Goal: Information Seeking & Learning: Learn about a topic

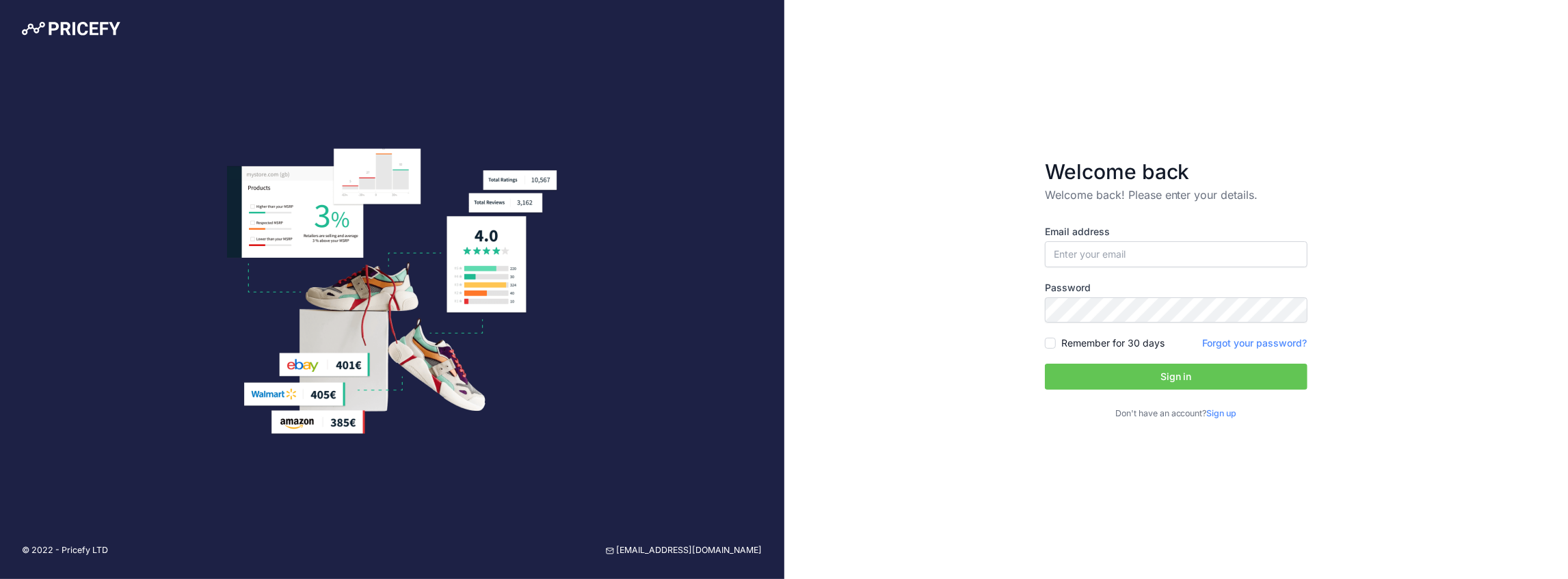
click at [1200, 271] on div "Email address Password Remember for 30 days" at bounding box center [1176, 323] width 262 height 196
click at [1194, 246] on input "email" at bounding box center [1176, 254] width 262 height 26
click at [0, 578] on com-1password-button at bounding box center [0, 579] width 0 height 0
type input "[EMAIL_ADDRESS][DOMAIN_NAME]"
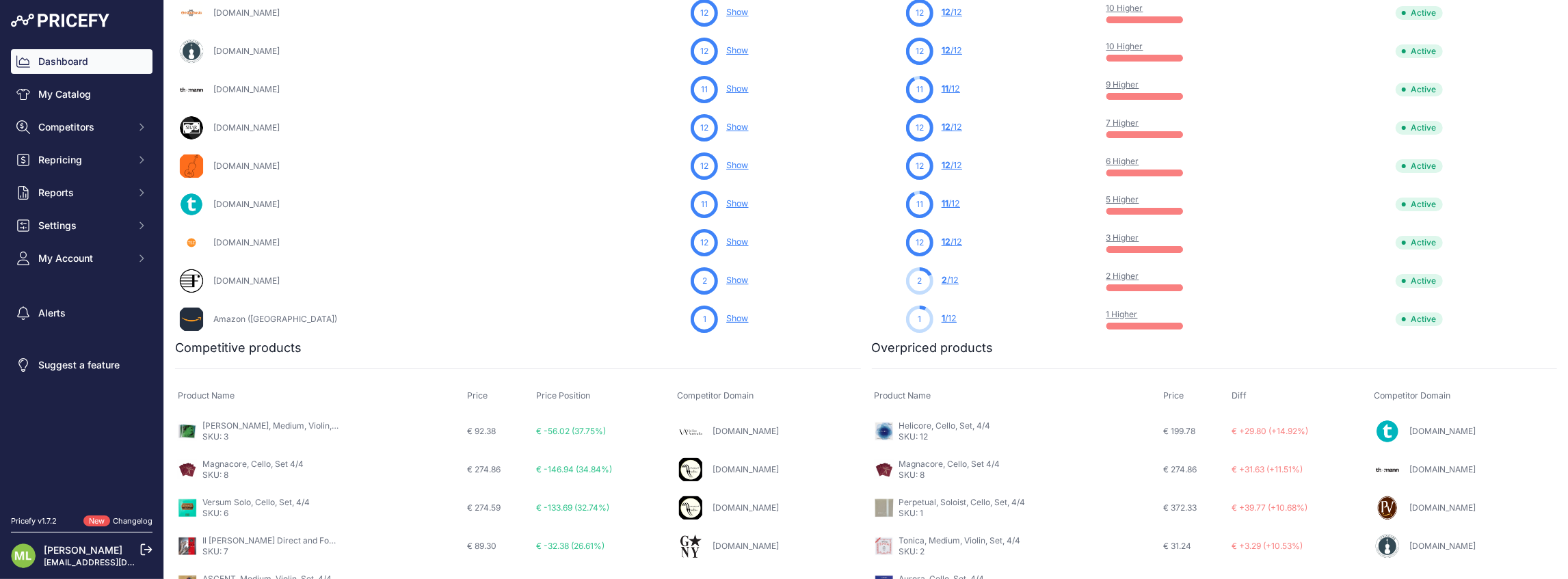
scroll to position [785, 0]
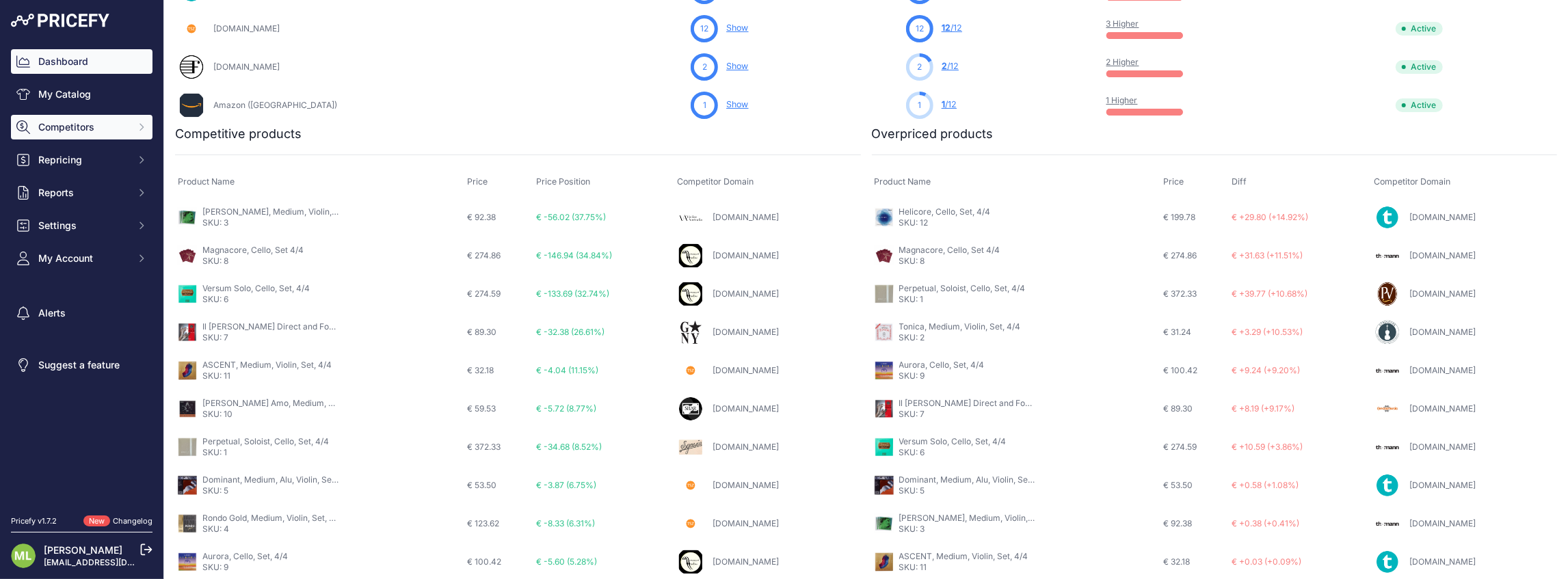
click at [56, 126] on span "Competitors" at bounding box center [83, 127] width 89 height 13
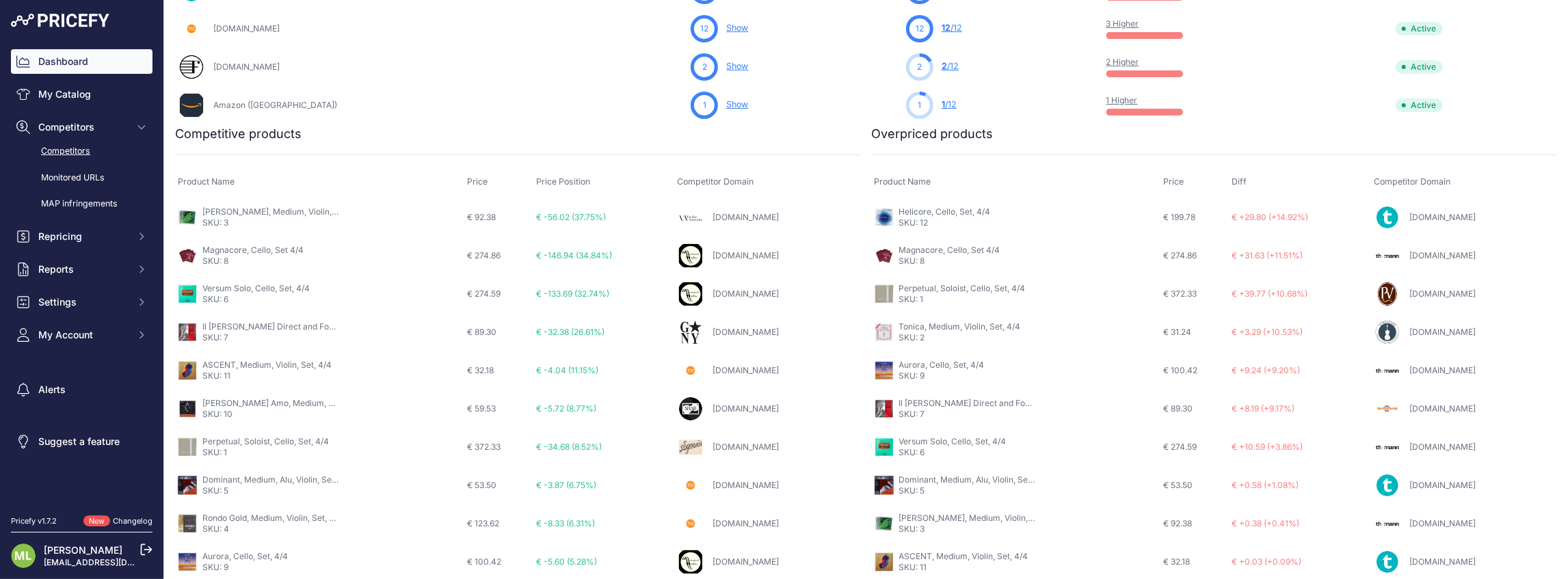
click at [67, 149] on link "Competitors" at bounding box center [82, 151] width 142 height 24
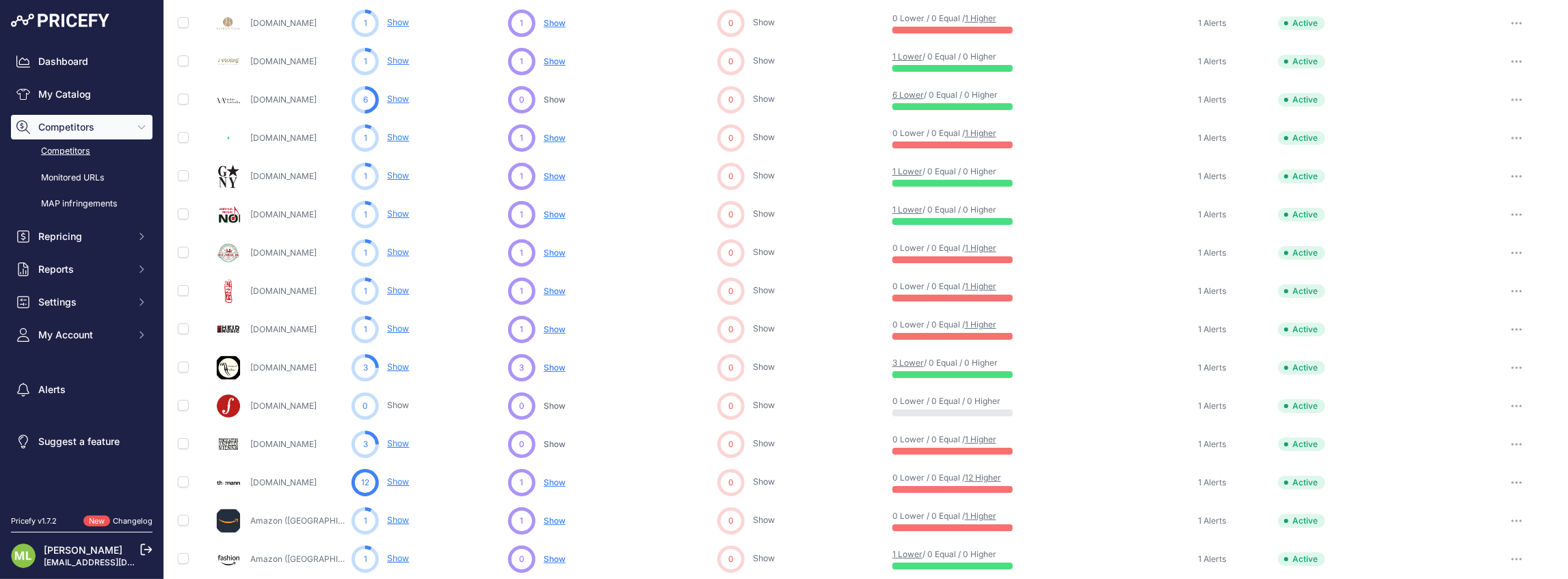
scroll to position [540, 0]
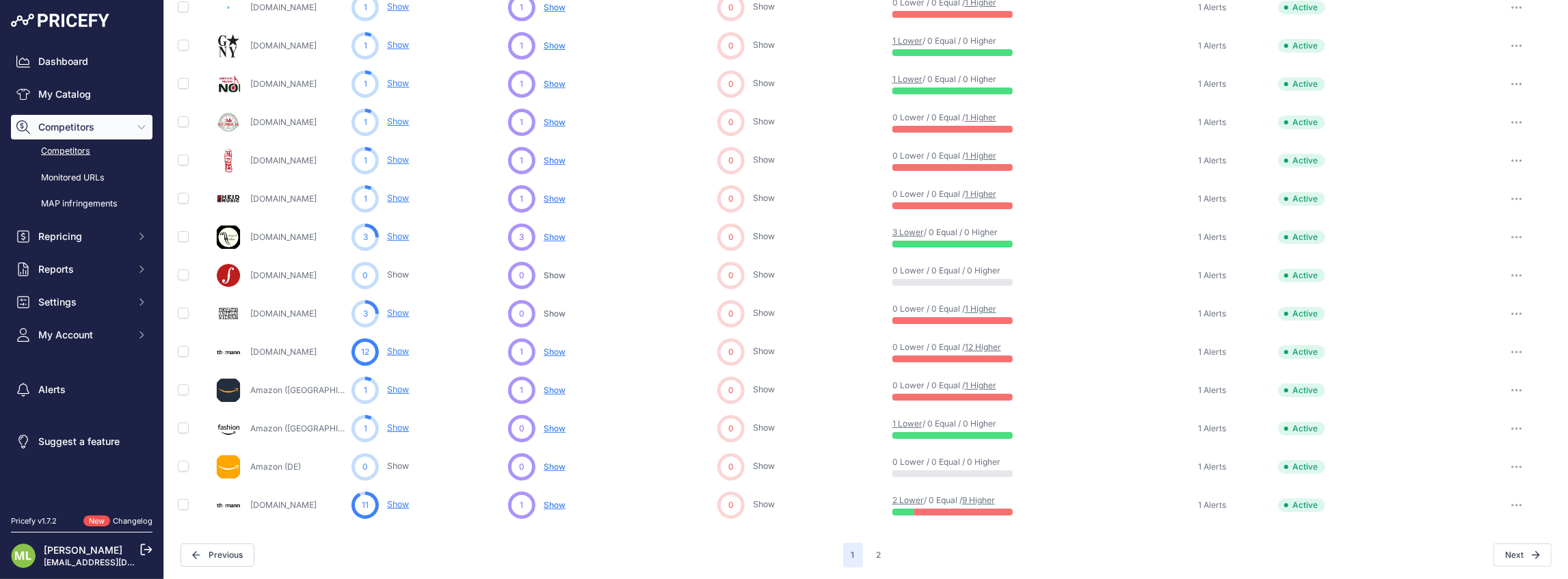
click at [396, 501] on link "Show" at bounding box center [398, 504] width 22 height 10
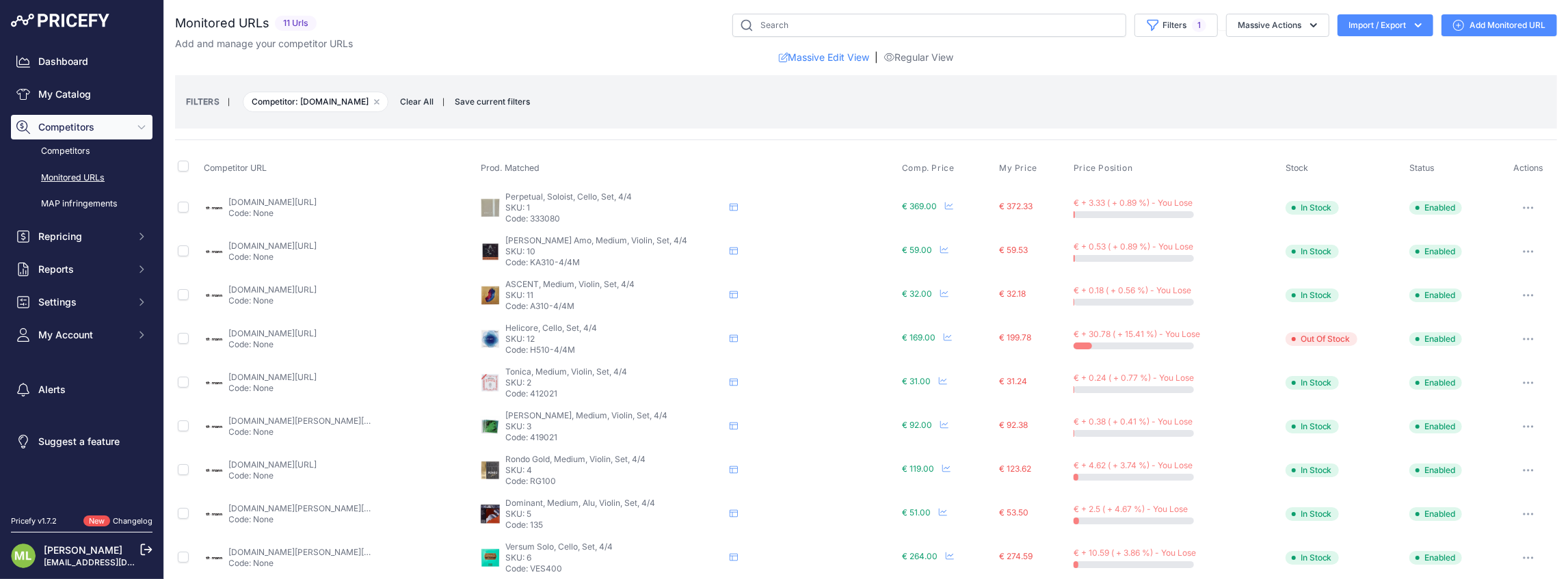
scroll to position [99, 0]
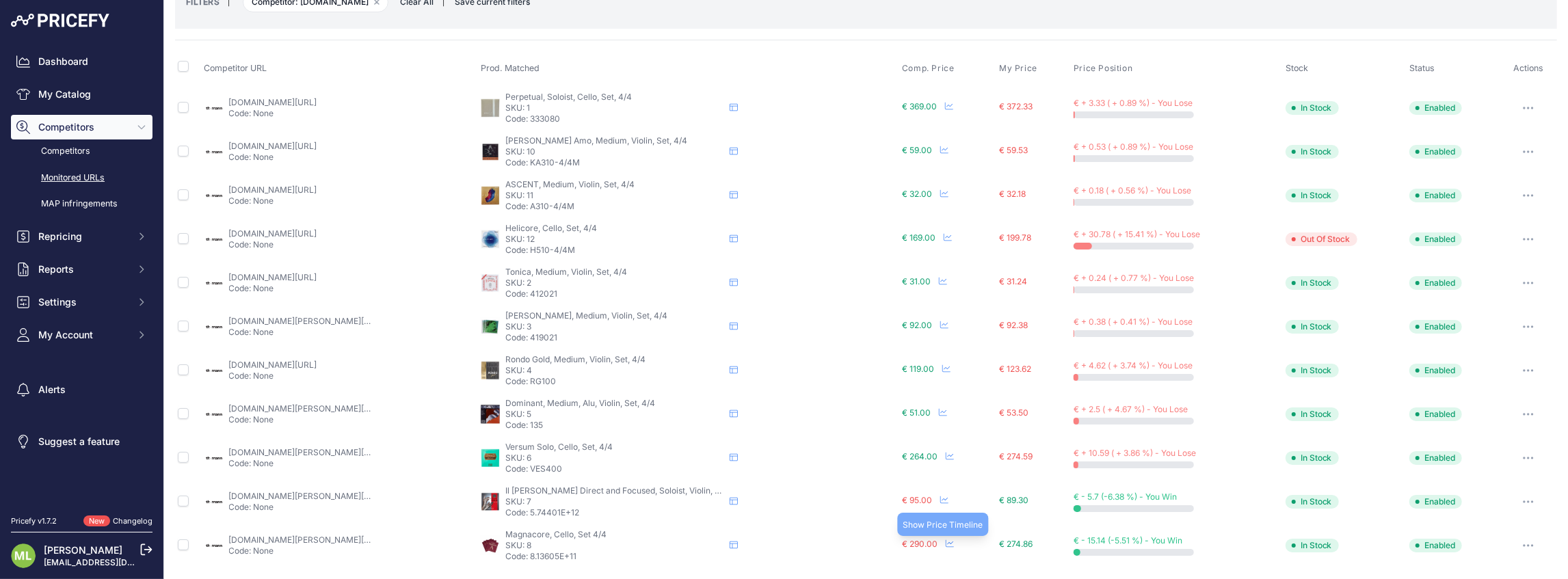
click at [946, 543] on icon at bounding box center [950, 544] width 8 height 8
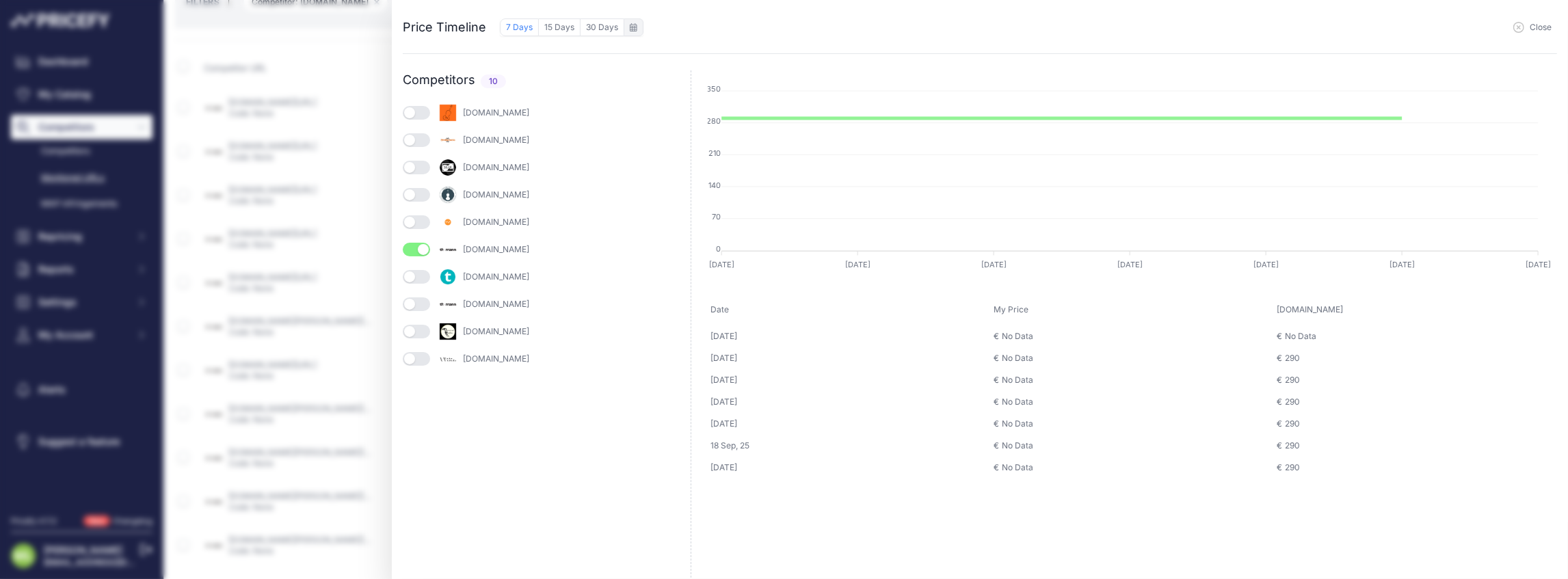
click at [636, 24] on div "to September 2025" at bounding box center [633, 27] width 20 height 18
click at [625, 28] on div "to September 2025" at bounding box center [633, 27] width 20 height 18
click at [630, 28] on icon at bounding box center [633, 28] width 8 height 8
click at [766, 64] on icon "button" at bounding box center [769, 60] width 16 height 16
click at [671, 117] on div "4" at bounding box center [675, 118] width 24 height 15
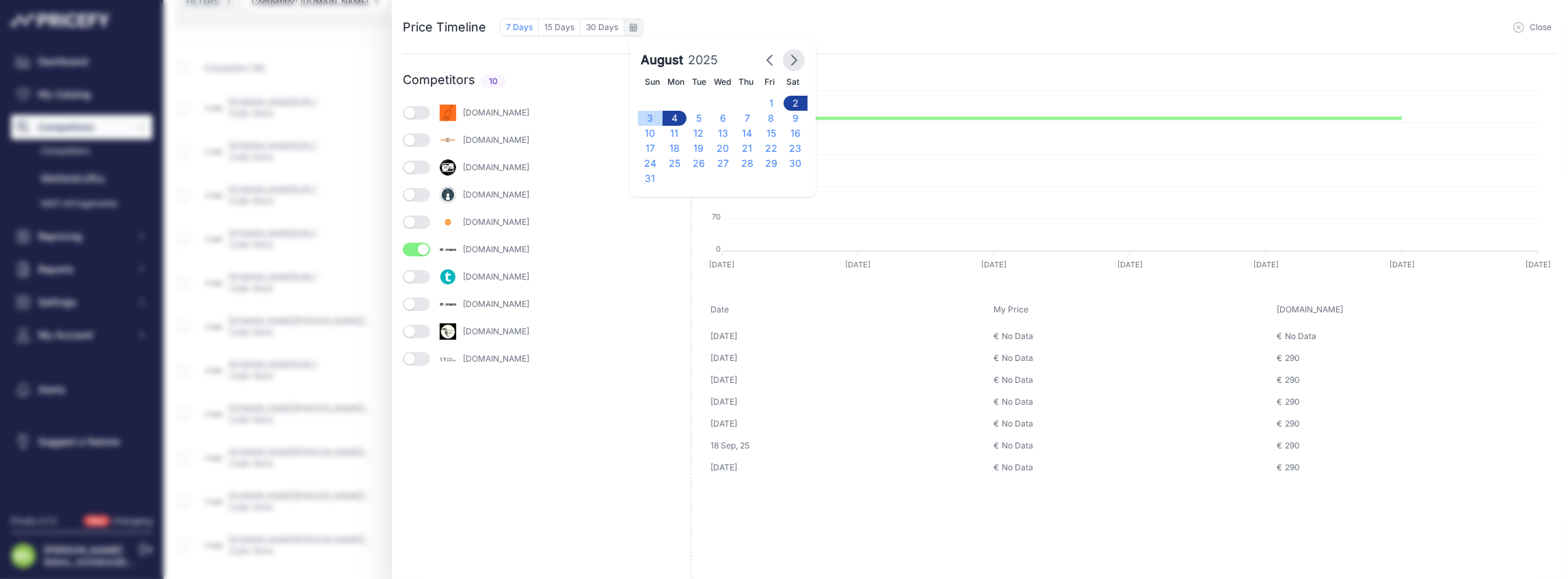
click at [792, 58] on icon "button" at bounding box center [795, 60] width 5 height 9
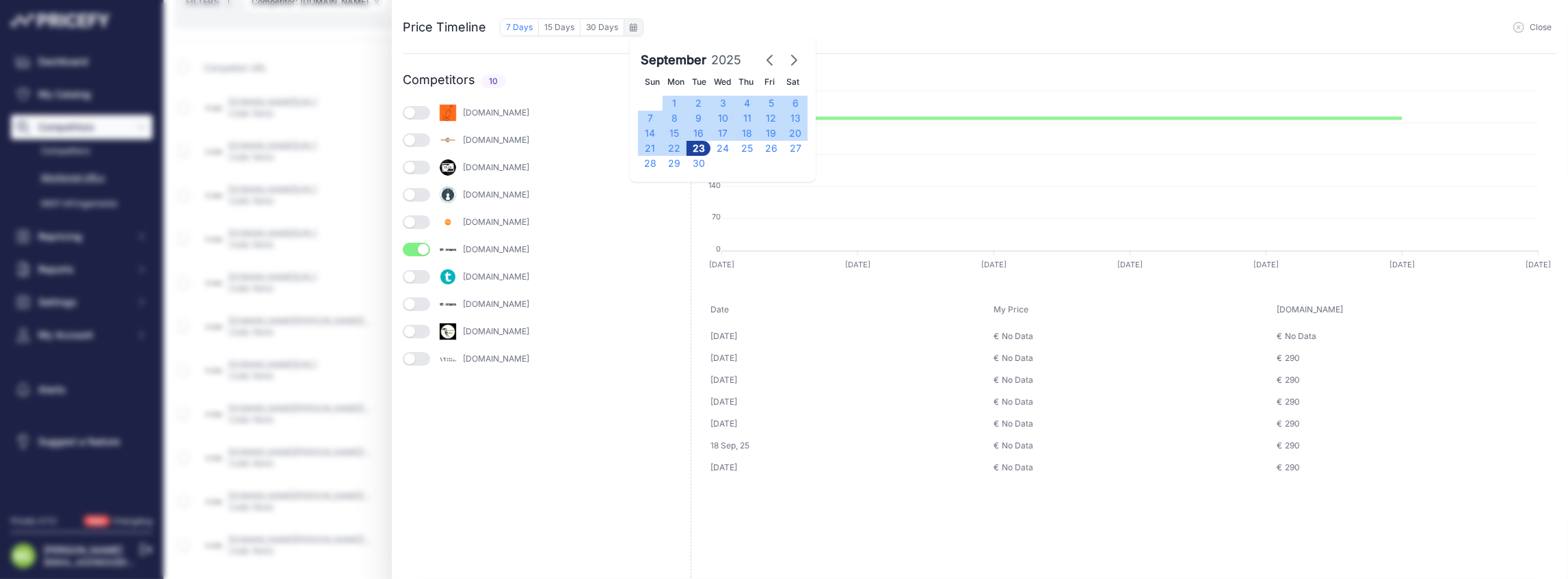
click at [694, 148] on div "23" at bounding box center [698, 148] width 24 height 15
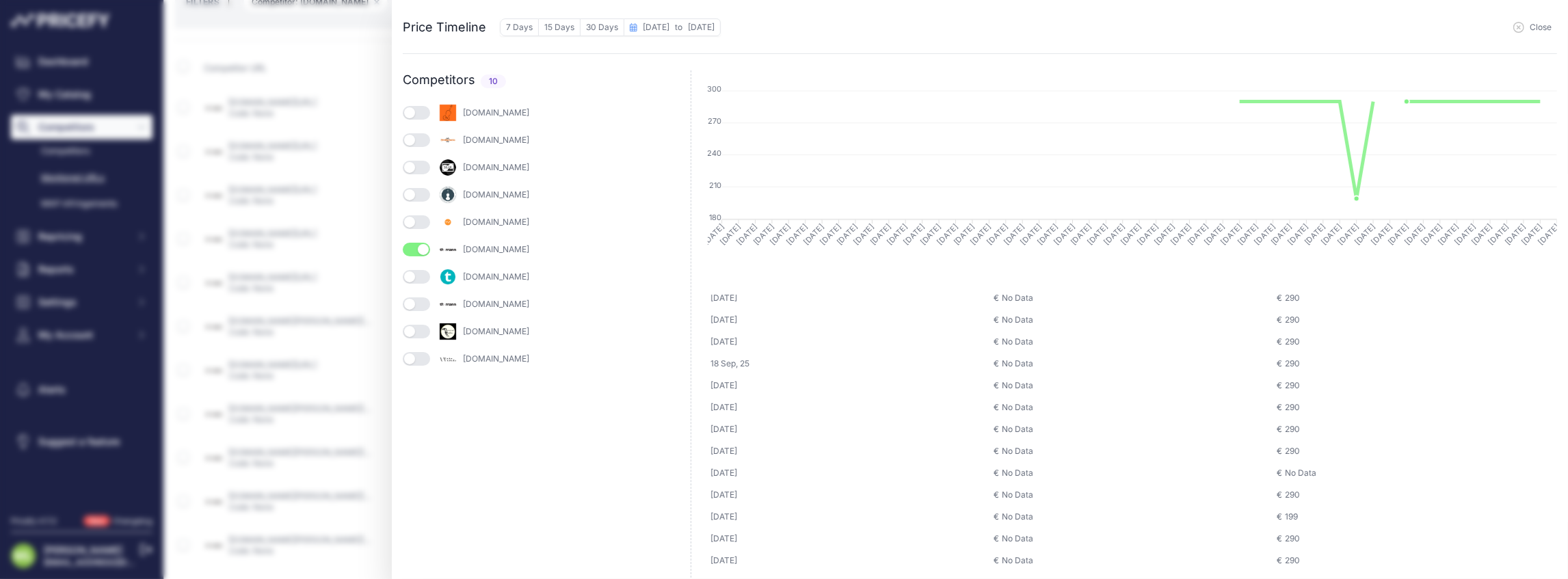
scroll to position [91, 0]
click at [414, 193] on button "button" at bounding box center [417, 195] width 27 height 13
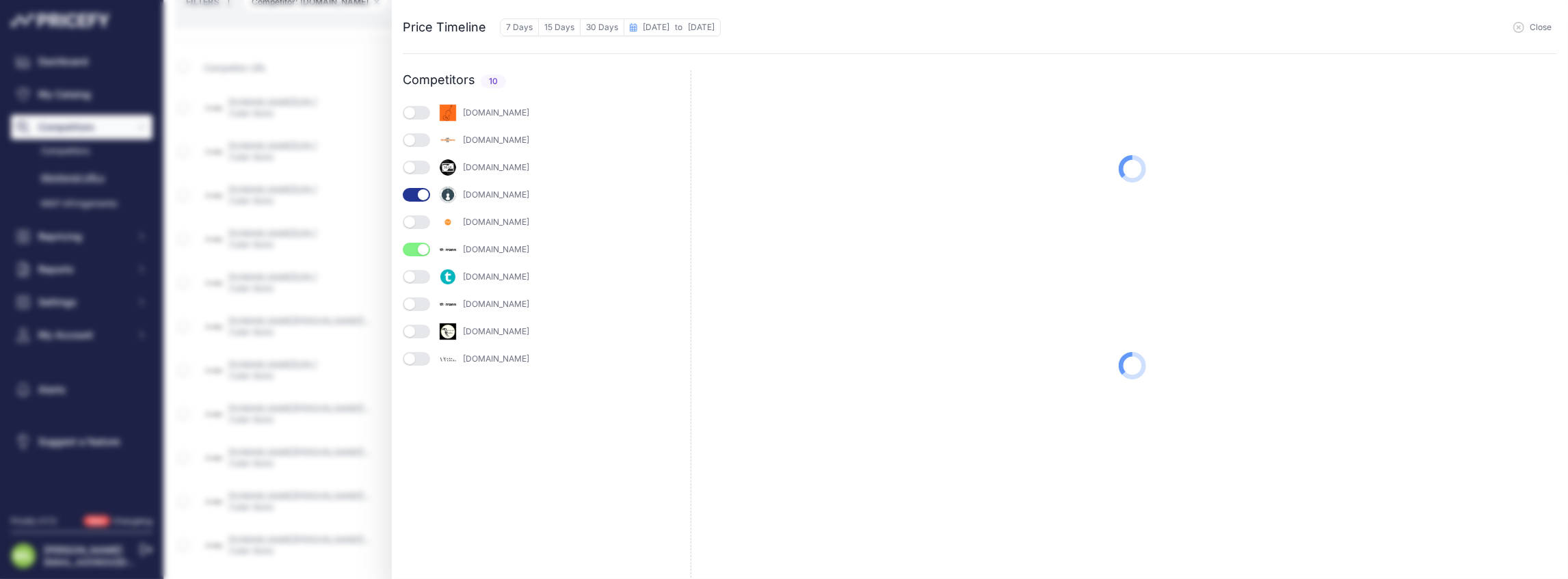
click at [423, 223] on button "button" at bounding box center [417, 222] width 27 height 13
click at [415, 147] on div "gear4music.com" at bounding box center [547, 140] width 288 height 19
click at [418, 137] on button "button" at bounding box center [417, 140] width 27 height 13
click at [420, 117] on button "button" at bounding box center [417, 113] width 27 height 13
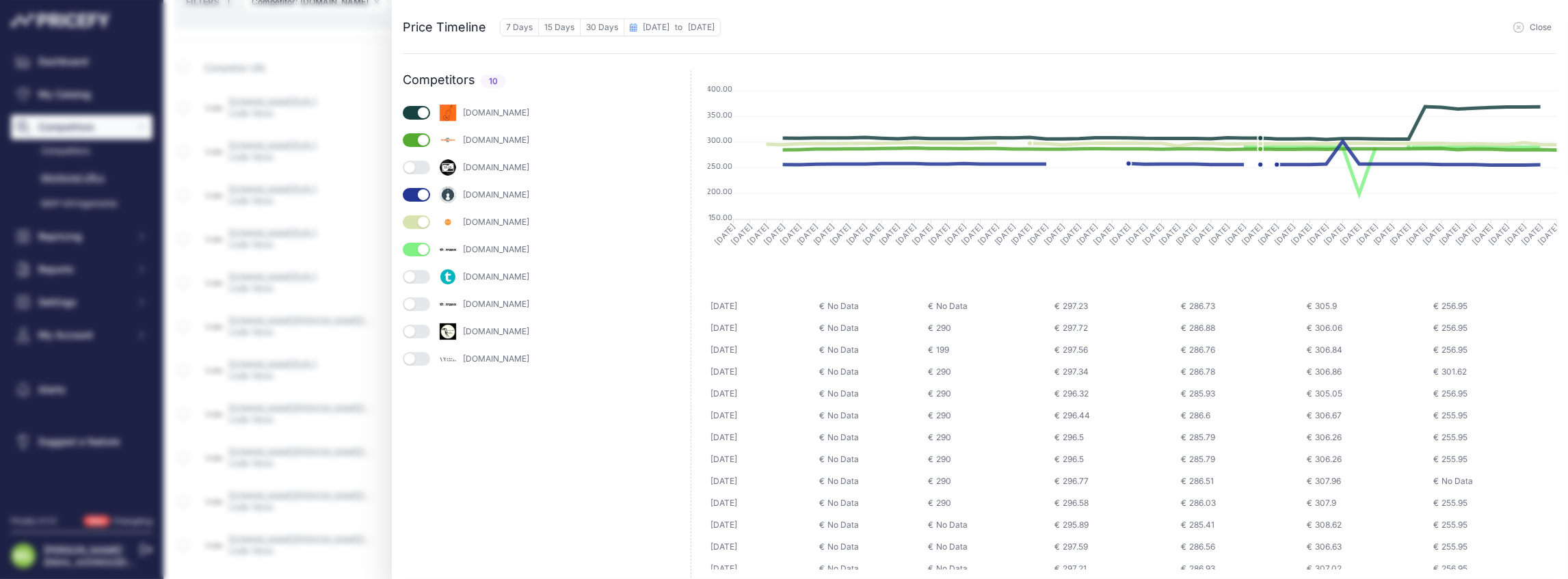
scroll to position [319, 0]
click at [1540, 30] on span "Close" at bounding box center [1541, 27] width 22 height 11
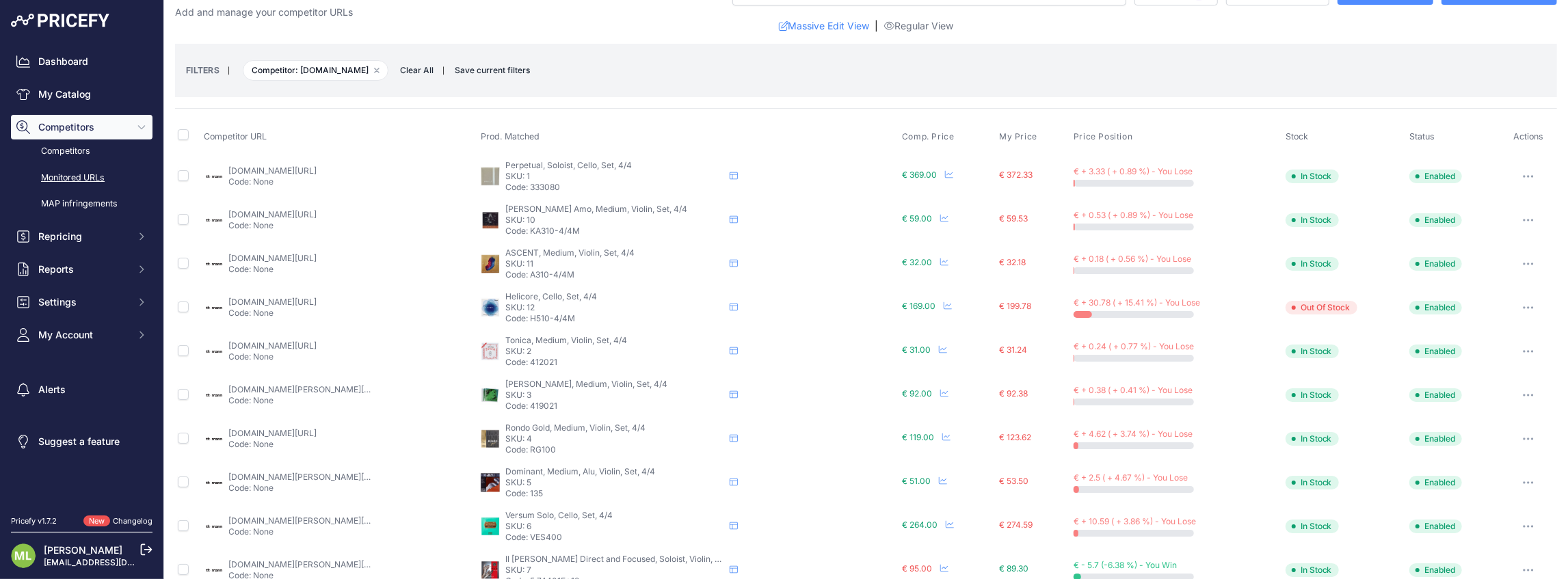
scroll to position [99, 0]
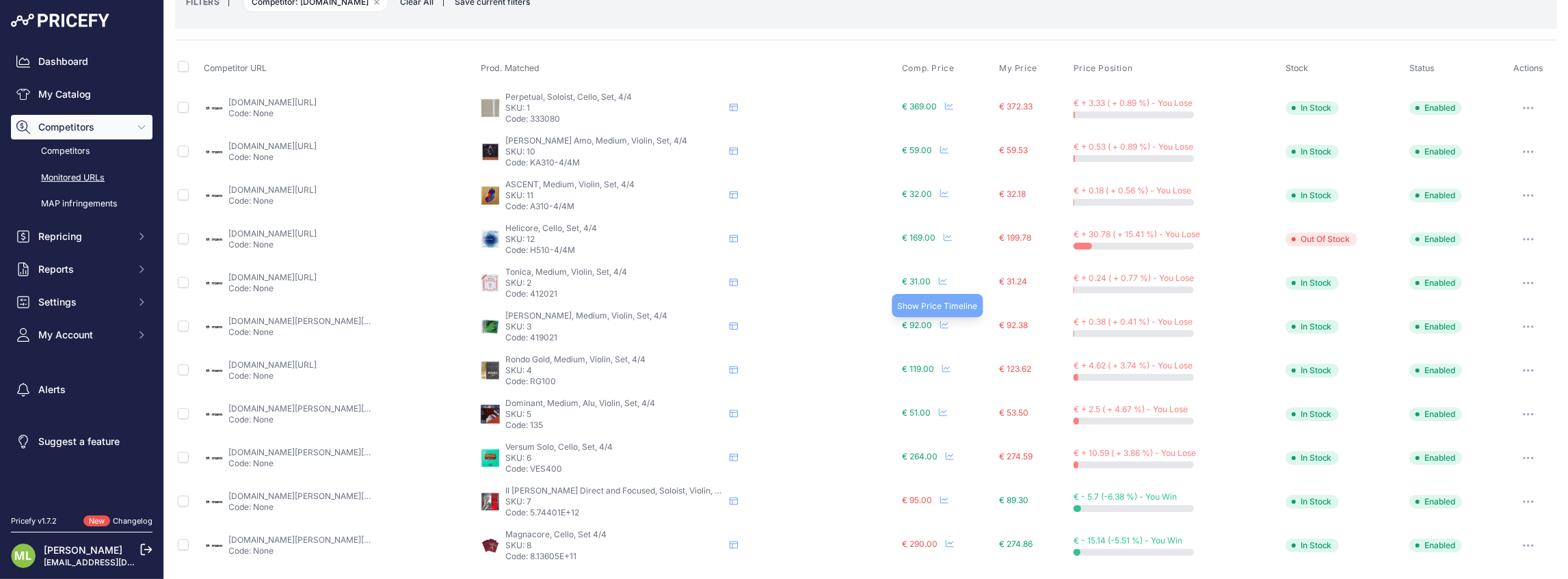
click at [940, 323] on icon at bounding box center [945, 324] width 8 height 8
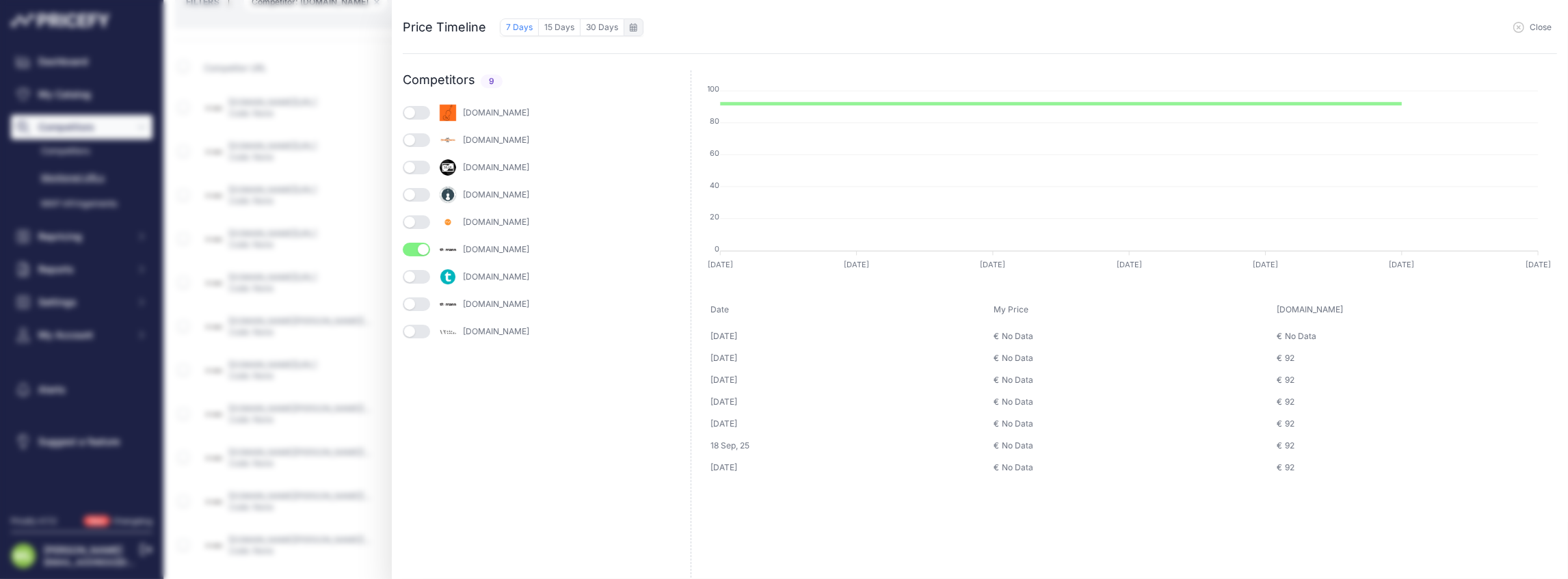
click at [623, 30] on div "to September 2025" at bounding box center [633, 27] width 20 height 18
click at [633, 35] on div "to September 2025" at bounding box center [633, 27] width 20 height 18
click at [632, 20] on div "to September 2025" at bounding box center [633, 27] width 20 height 18
click at [633, 30] on icon at bounding box center [633, 28] width 8 height 8
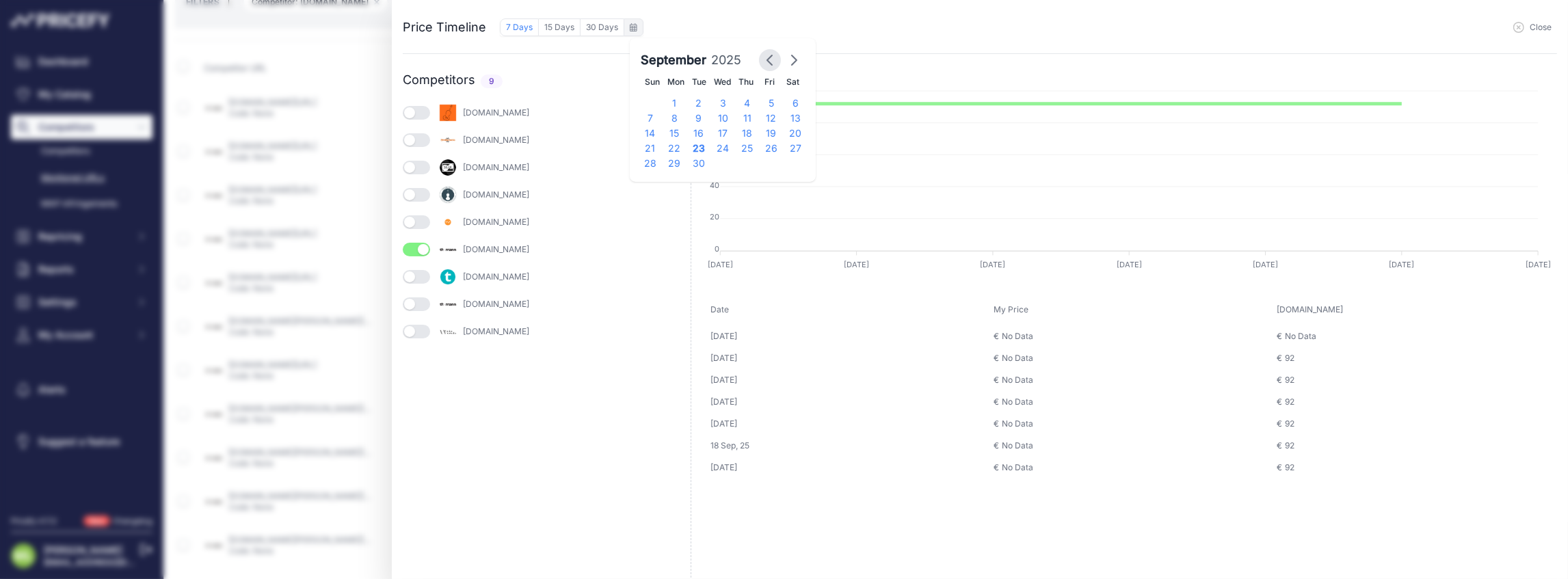
click at [762, 60] on icon "button" at bounding box center [769, 60] width 16 height 16
click at [763, 60] on icon "button" at bounding box center [769, 60] width 16 height 16
click at [696, 132] on div "15" at bounding box center [698, 133] width 24 height 15
click at [788, 62] on icon "button" at bounding box center [794, 60] width 16 height 16
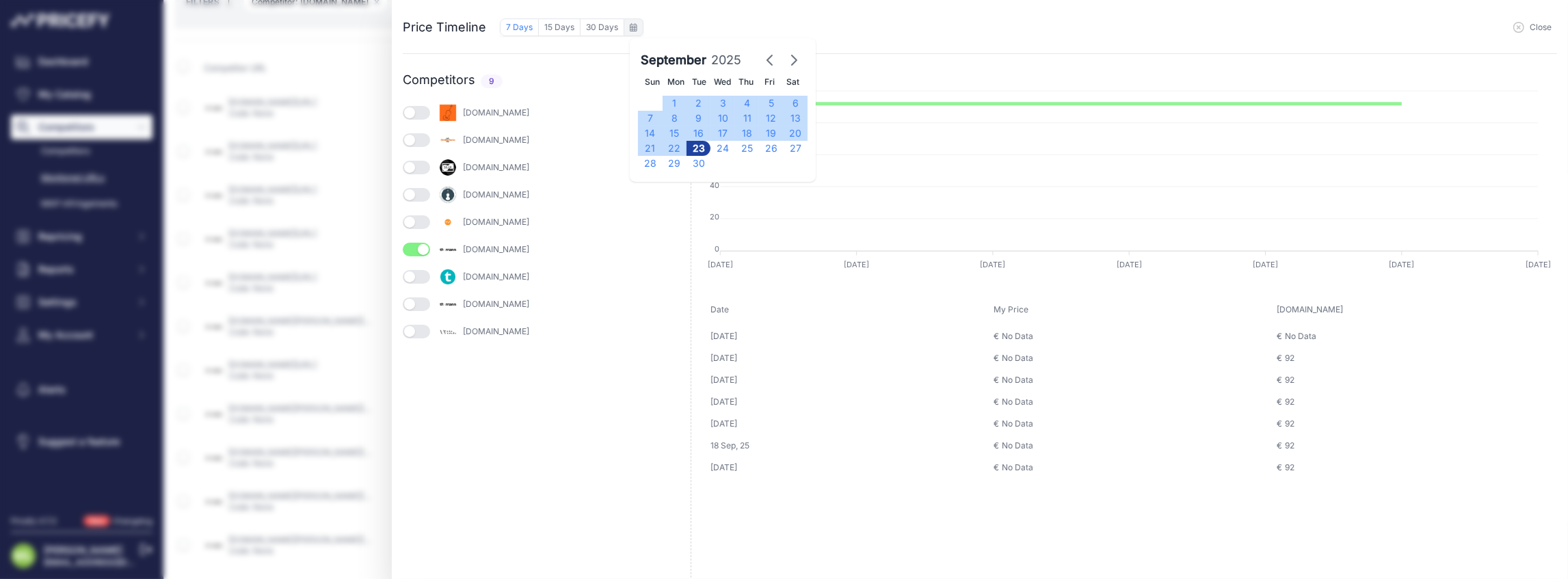
click at [698, 147] on div "23" at bounding box center [698, 148] width 24 height 15
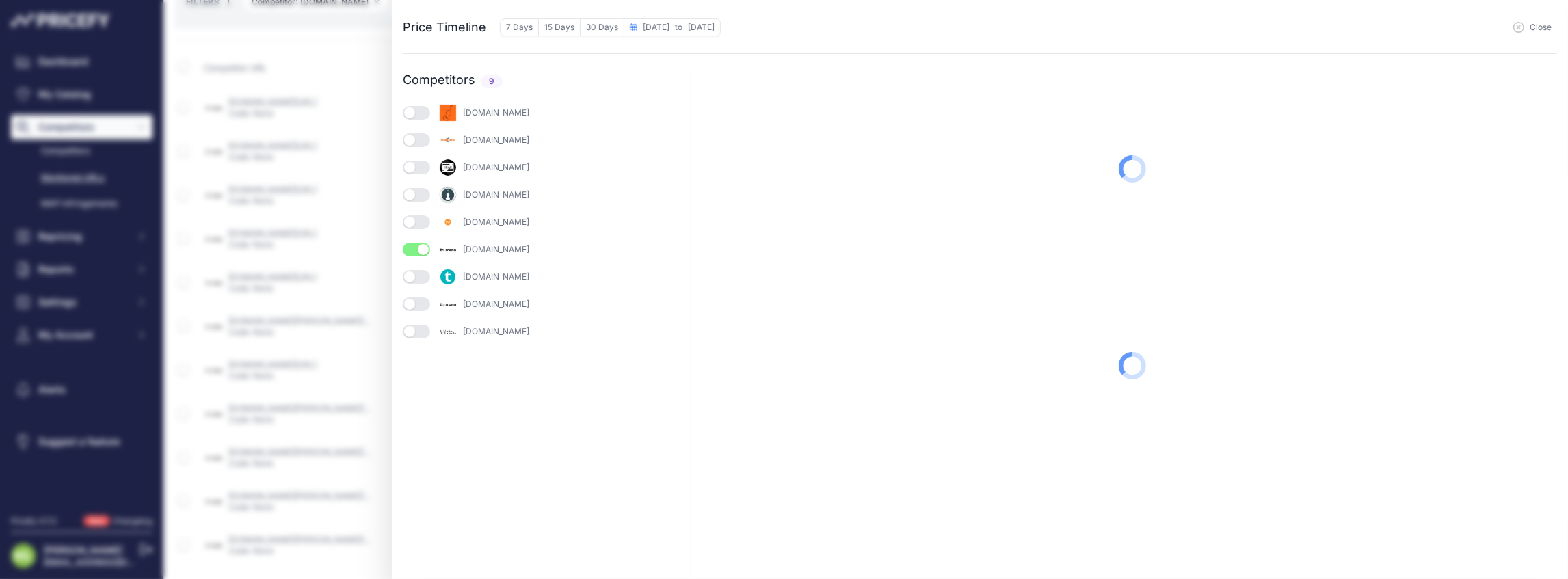
click at [643, 117] on div "[DOMAIN_NAME]" at bounding box center [547, 112] width 288 height 19
click at [401, 306] on div "Price Timeline 7 Days 15 Days 30 Days Tue Jul 15 2025 to September Sun" at bounding box center [980, 289] width 1177 height 579
click at [413, 305] on button "button" at bounding box center [417, 304] width 27 height 13
click at [412, 330] on button "button" at bounding box center [417, 331] width 27 height 13
click at [418, 196] on button "button" at bounding box center [417, 195] width 27 height 13
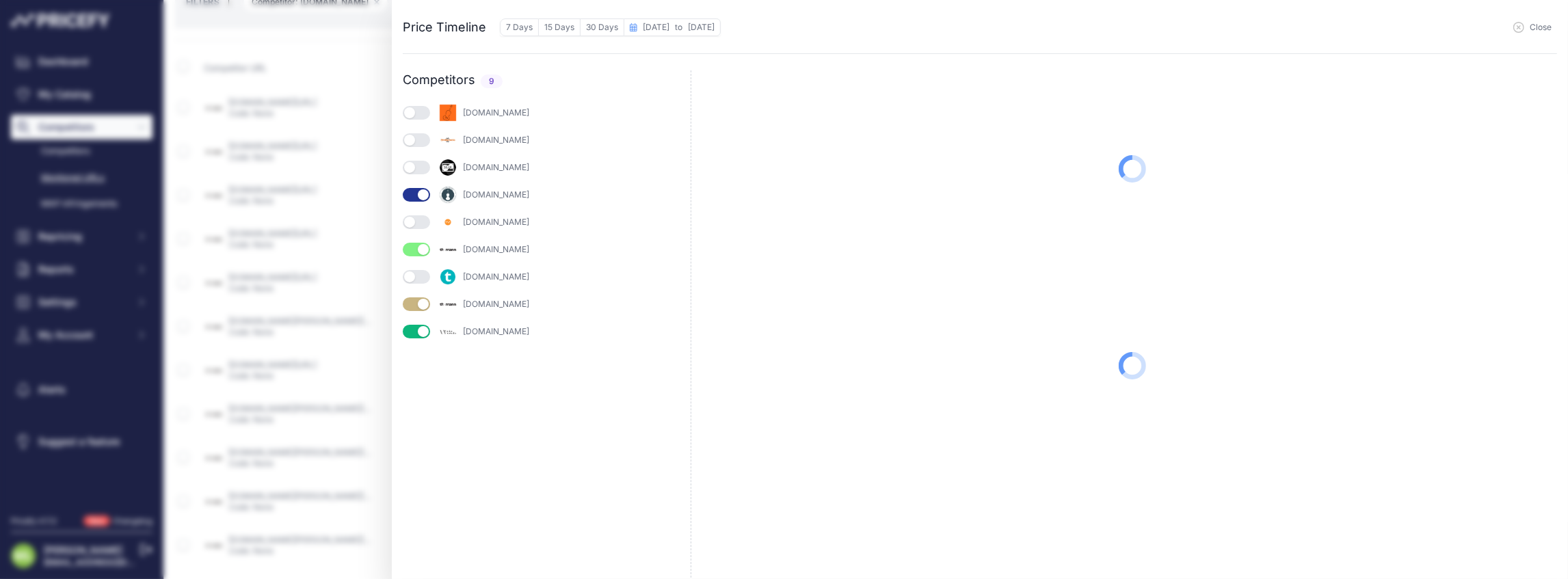
click at [412, 173] on button "button" at bounding box center [417, 168] width 27 height 13
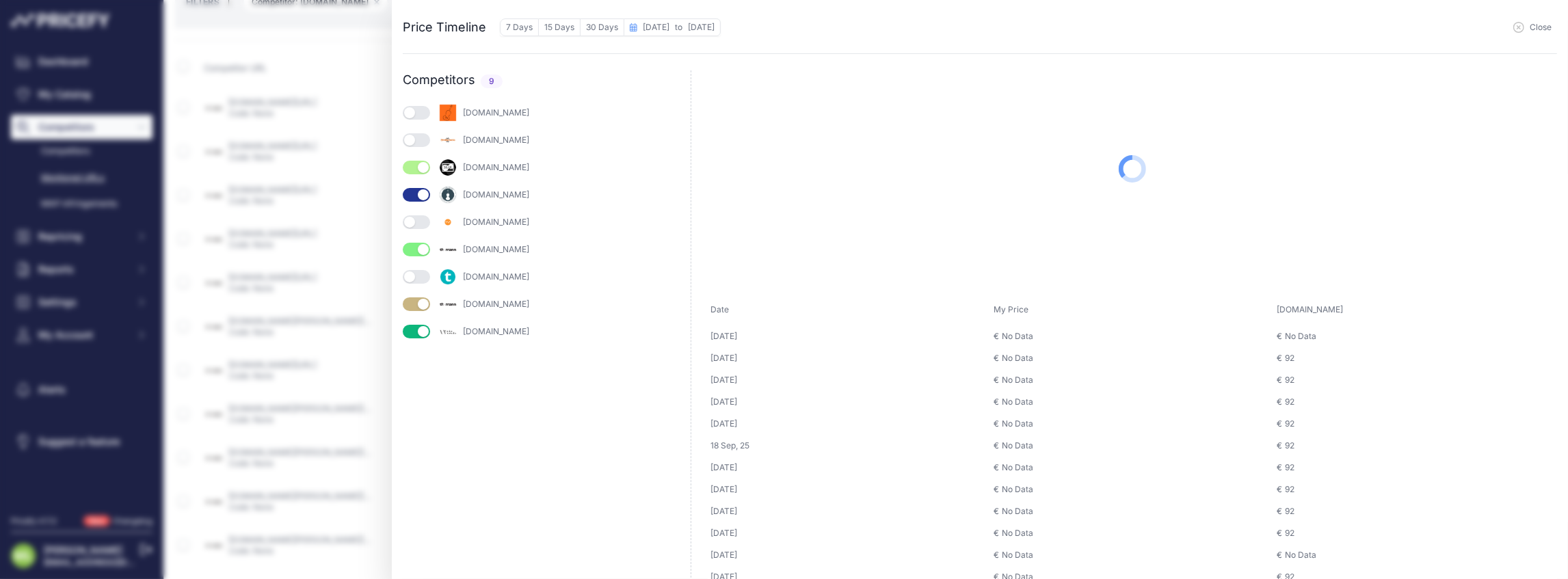
click at [417, 138] on button "button" at bounding box center [417, 140] width 27 height 13
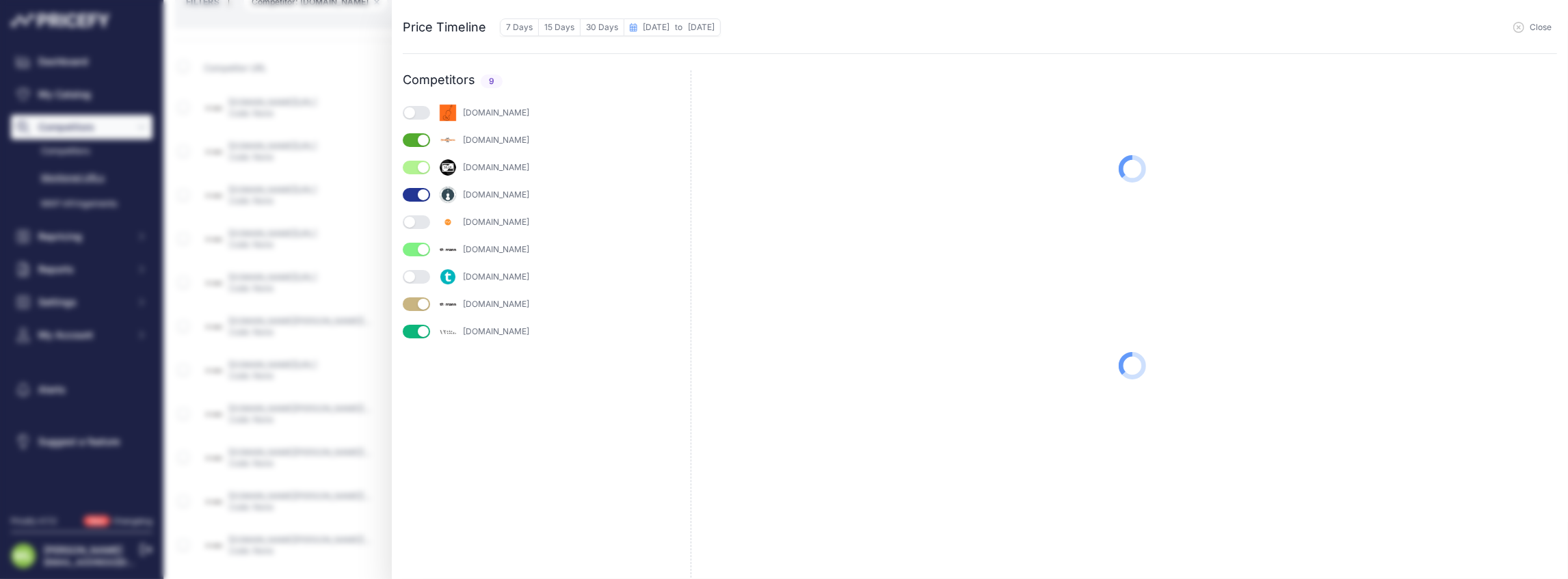
click at [421, 115] on button "button" at bounding box center [417, 113] width 27 height 13
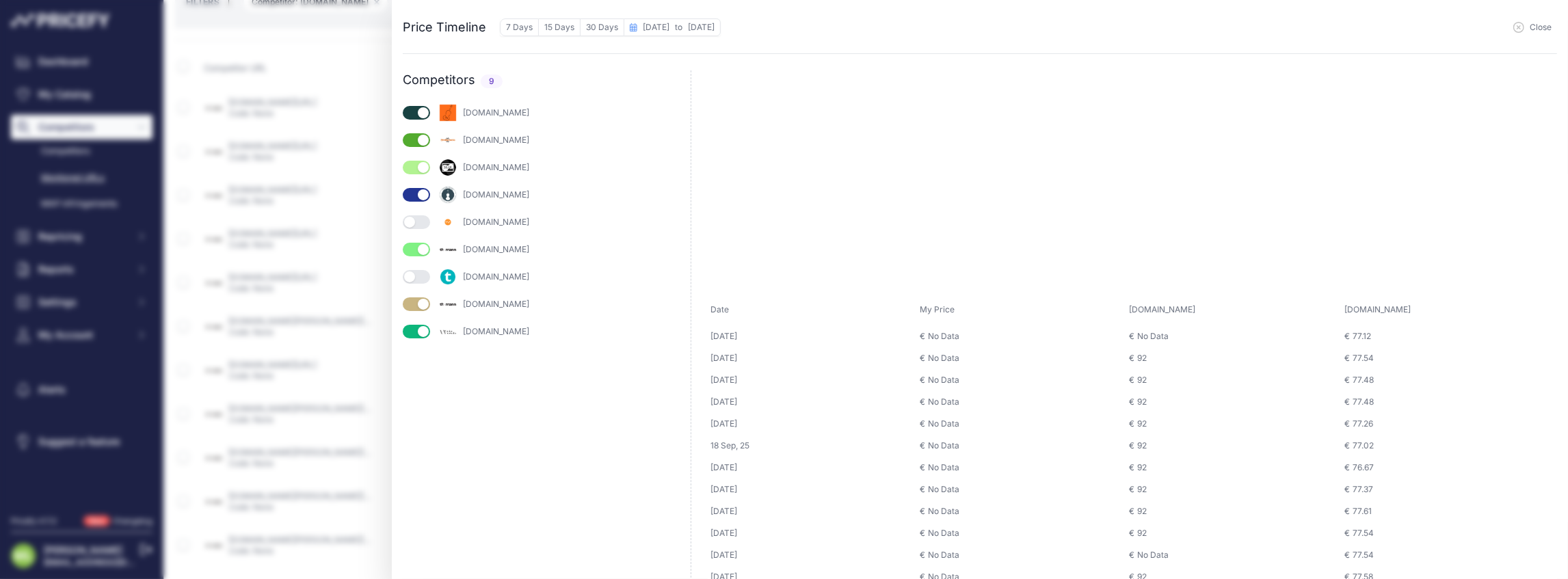
click at [421, 222] on button "button" at bounding box center [417, 222] width 27 height 13
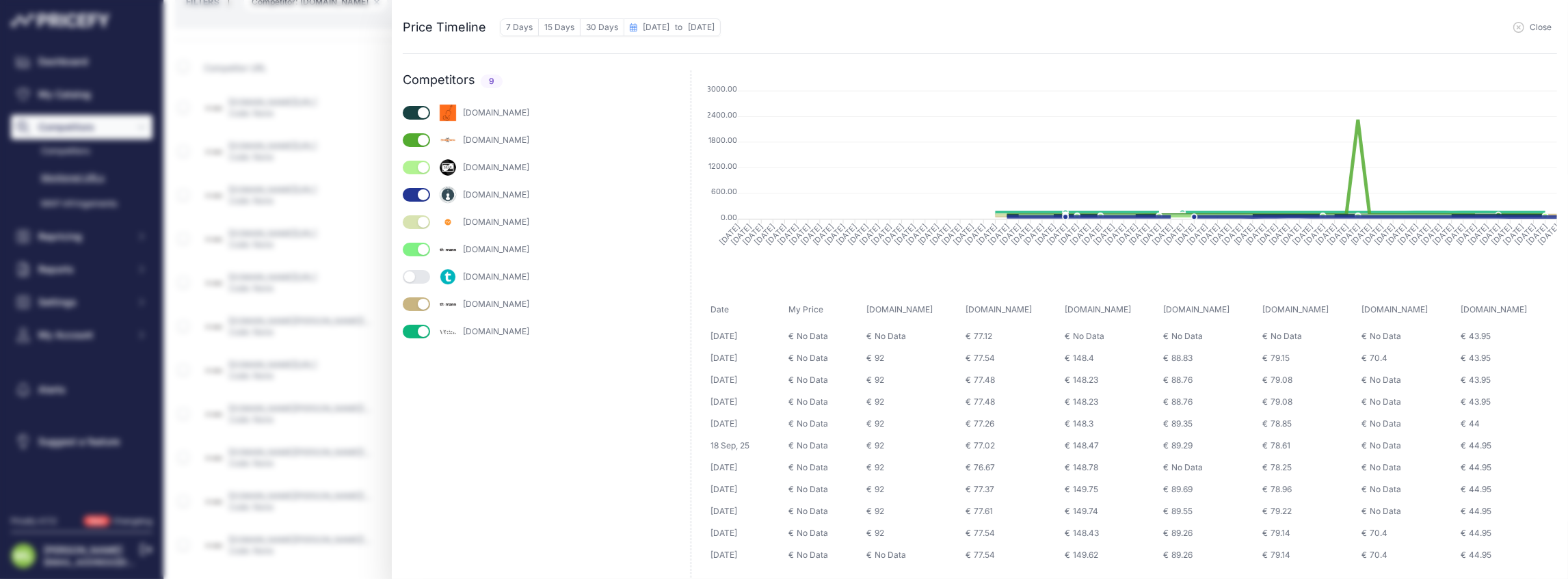
click at [412, 139] on button "button" at bounding box center [417, 140] width 27 height 13
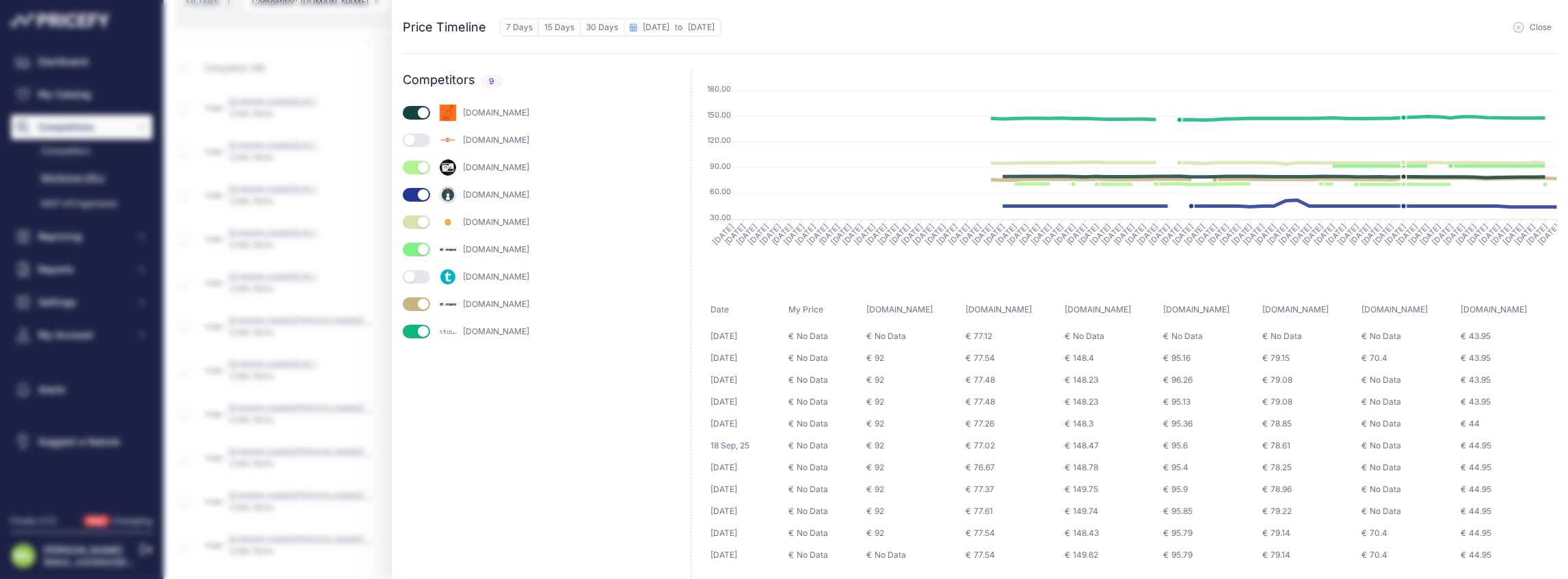
click at [420, 277] on button "button" at bounding box center [417, 276] width 27 height 13
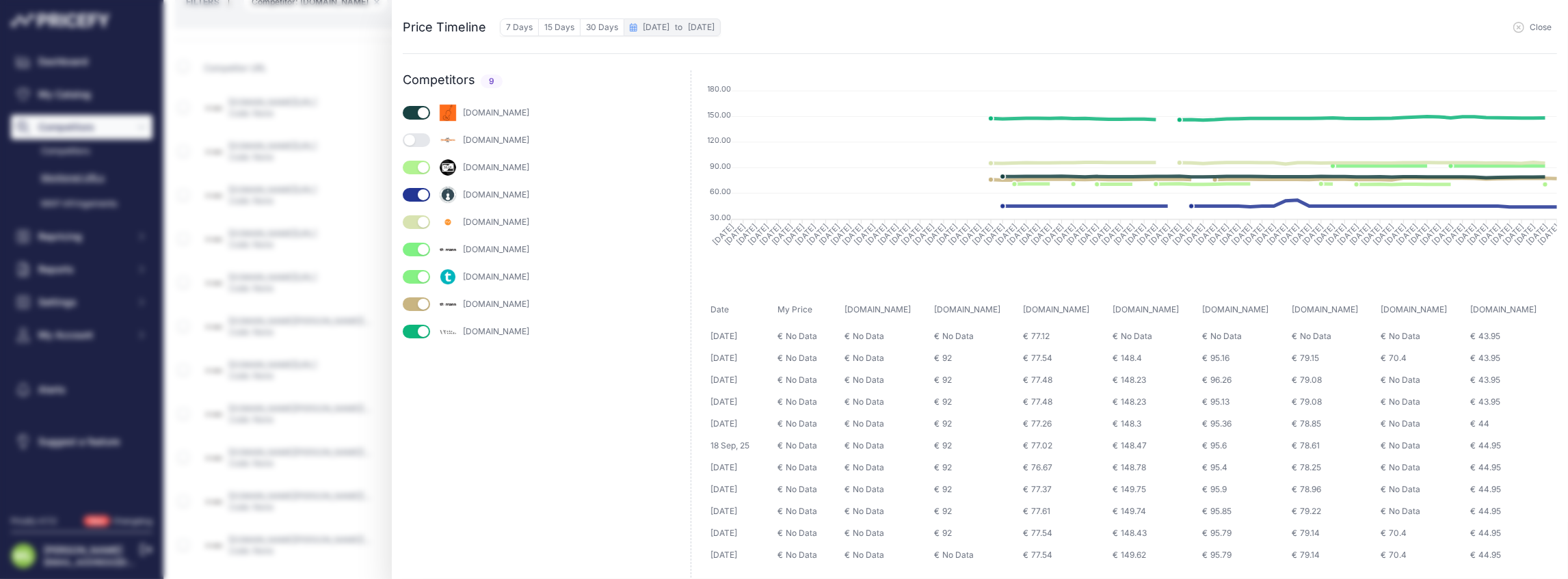
click at [670, 27] on span "Tue Jul 15 2025" at bounding box center [656, 27] width 27 height 10
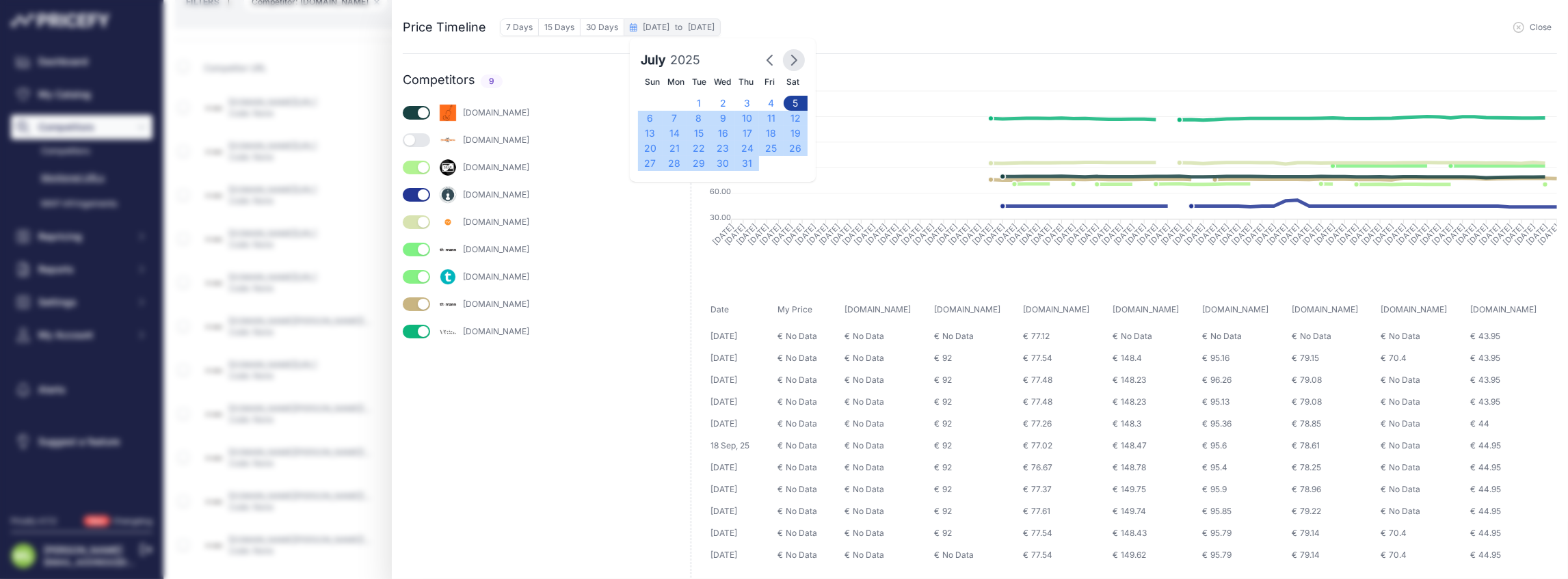
click at [792, 53] on icon "button" at bounding box center [794, 60] width 16 height 16
click at [794, 56] on icon "button" at bounding box center [794, 60] width 16 height 16
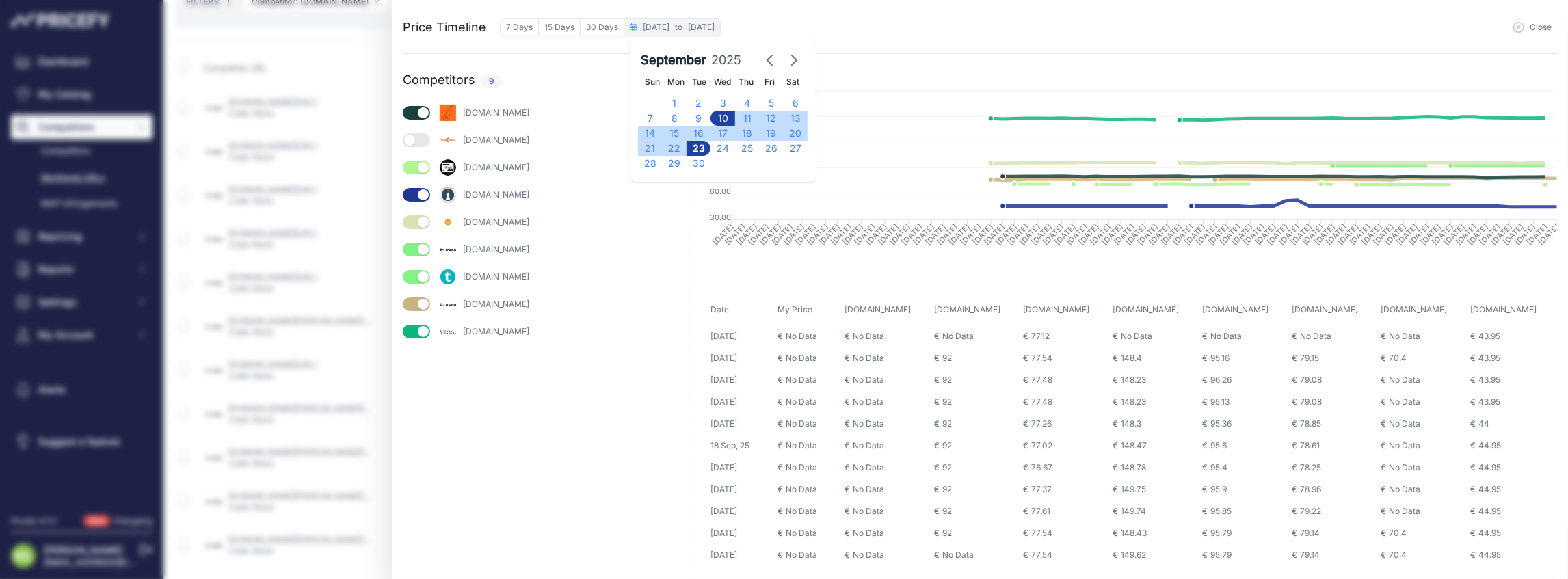
click at [717, 116] on div "10" at bounding box center [722, 118] width 24 height 15
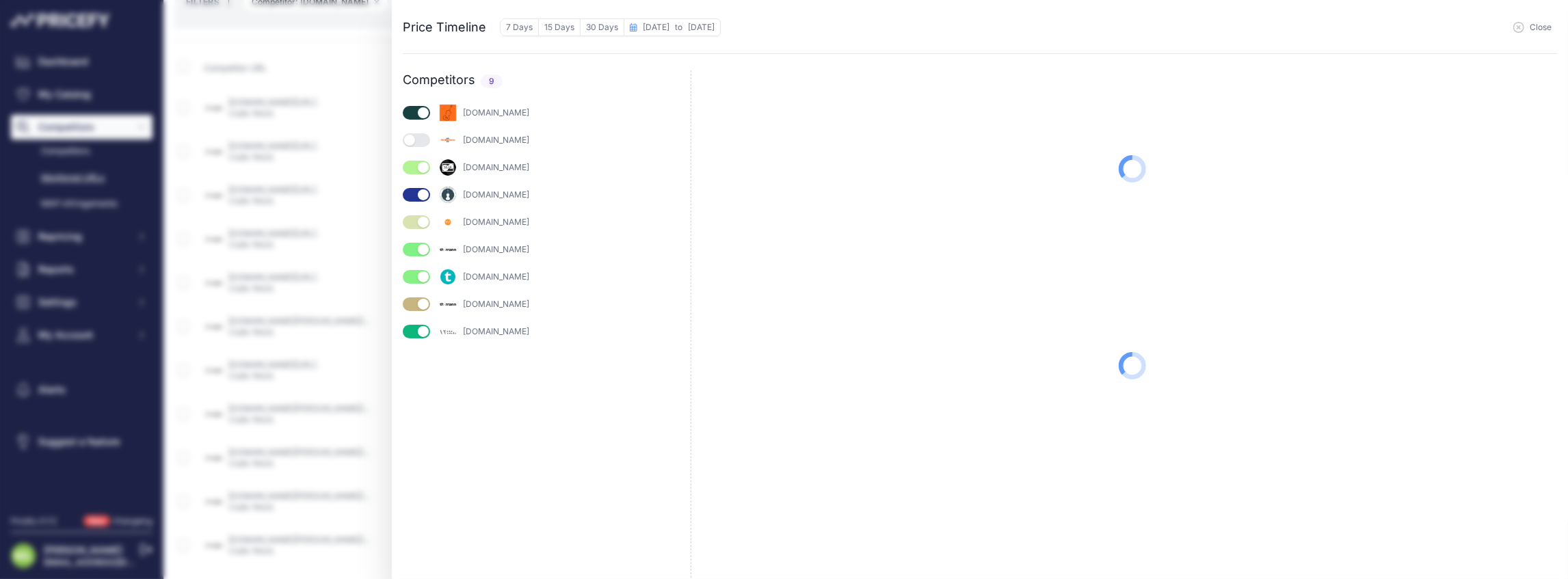
drag, startPoint x: 424, startPoint y: 138, endPoint x: 435, endPoint y: 161, distance: 25.5
click at [423, 139] on button "button" at bounding box center [417, 140] width 27 height 13
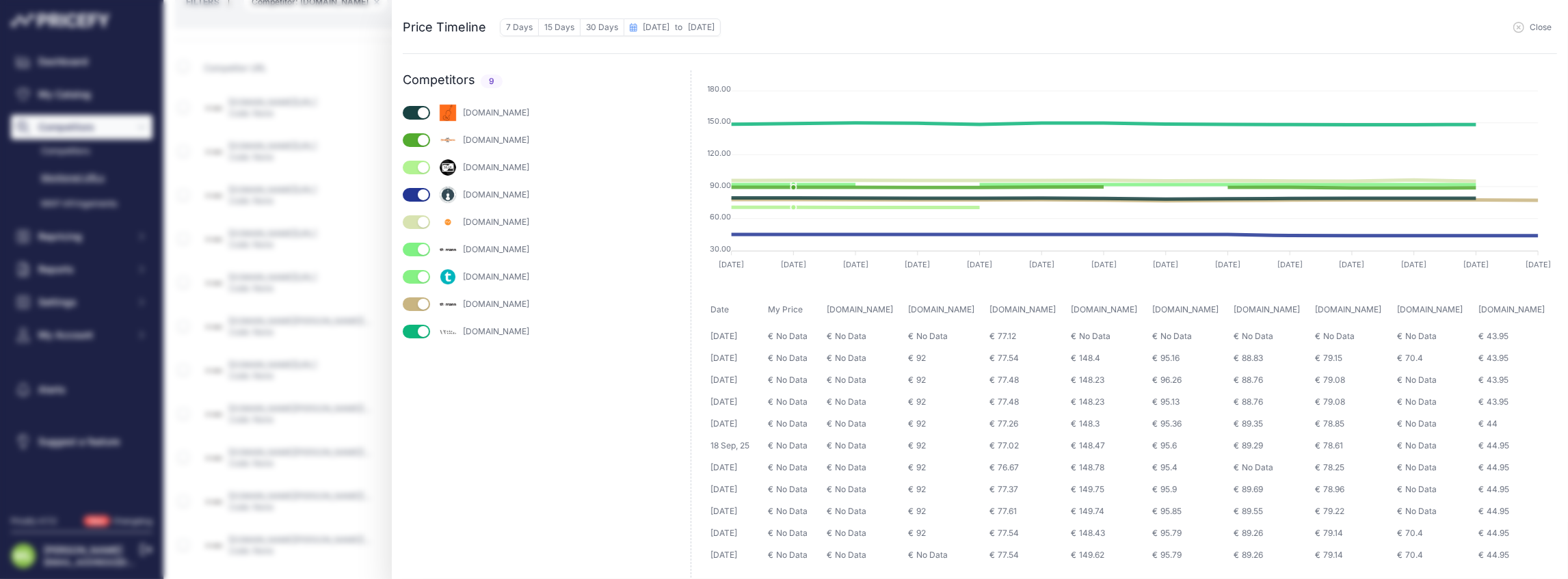
drag, startPoint x: 612, startPoint y: 388, endPoint x: 619, endPoint y: 377, distance: 13.0
click at [614, 385] on div "concordmusic.com gear4music.com" at bounding box center [547, 340] width 288 height 476
click at [1535, 29] on span "Close" at bounding box center [1541, 27] width 22 height 11
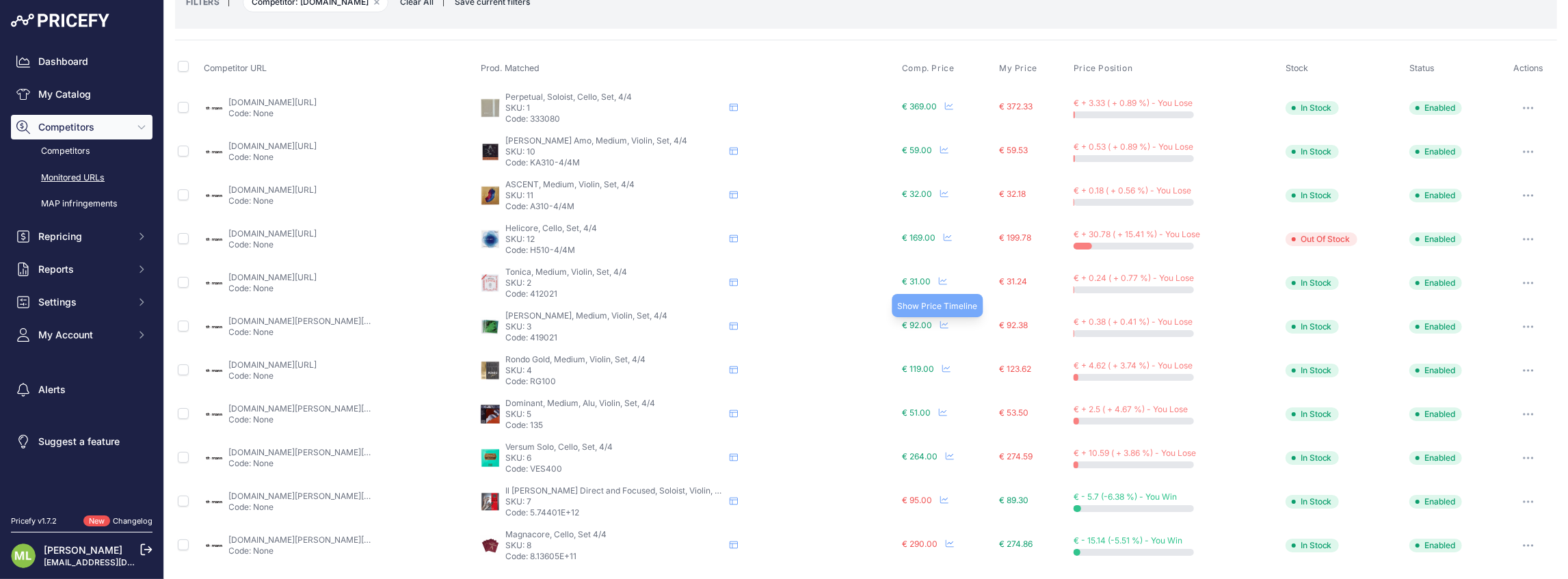
click at [940, 324] on icon at bounding box center [945, 324] width 8 height 8
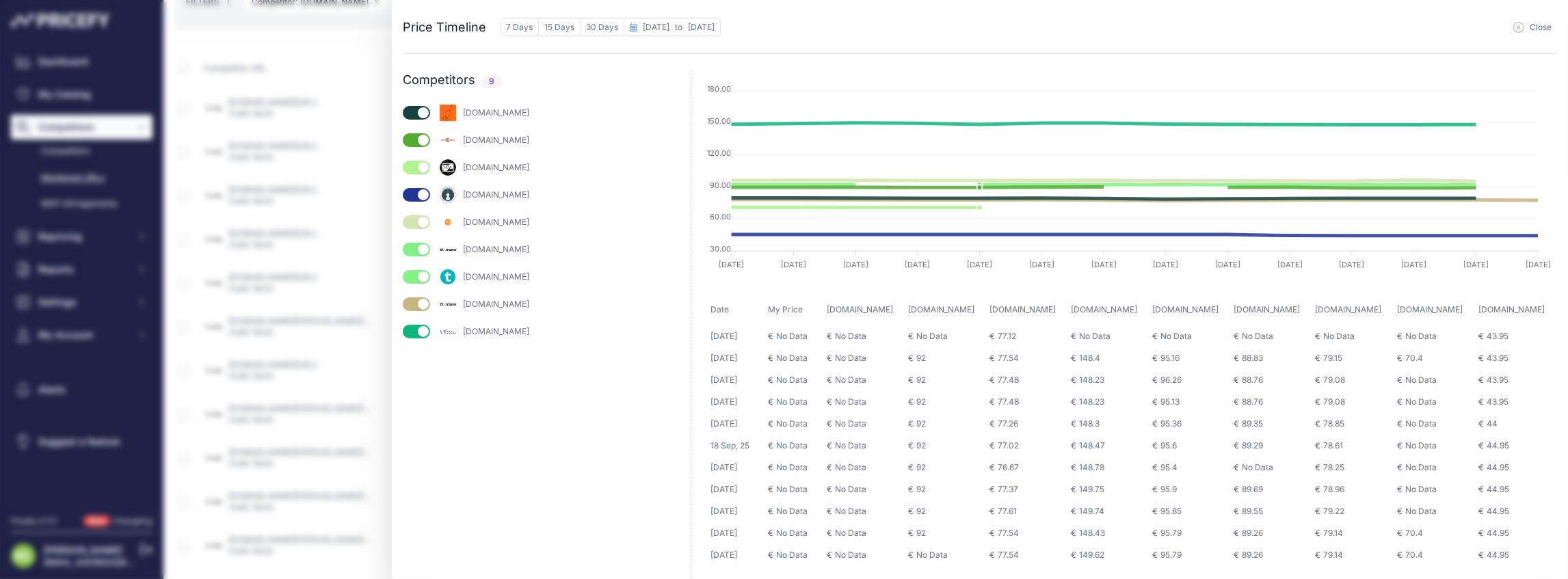
click at [482, 472] on div "concordmusic.com gear4music.com" at bounding box center [547, 340] width 288 height 476
click at [1037, 33] on div "Close" at bounding box center [1140, 26] width 837 height 20
